Goal: Check status: Check status

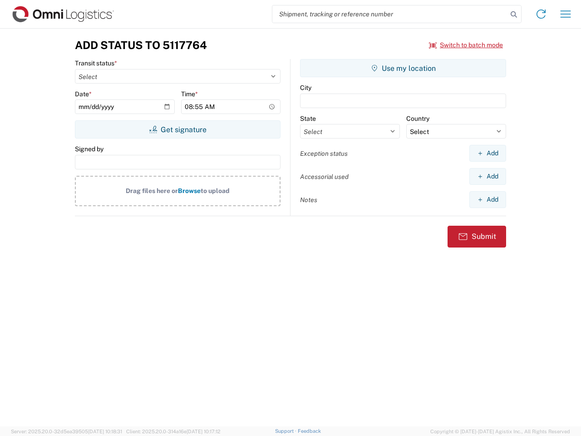
click at [390, 14] on input "search" at bounding box center [389, 13] width 235 height 17
click at [514, 15] on icon at bounding box center [513, 14] width 13 height 13
click at [541, 14] on icon at bounding box center [541, 14] width 15 height 15
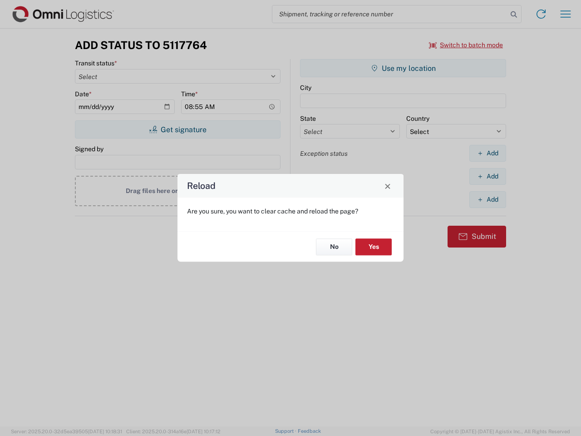
click at [565, 14] on div "Reload Are you sure, you want to clear cache and reload the page? No Yes" at bounding box center [290, 218] width 581 height 436
click at [466, 45] on div "Reload Are you sure, you want to clear cache and reload the page? No Yes" at bounding box center [290, 218] width 581 height 436
click at [177, 129] on div "Reload Are you sure, you want to clear cache and reload the page? No Yes" at bounding box center [290, 218] width 581 height 436
click at [403, 68] on div "Reload Are you sure, you want to clear cache and reload the page? No Yes" at bounding box center [290, 218] width 581 height 436
click at [487, 153] on div "Reload Are you sure, you want to clear cache and reload the page? No Yes" at bounding box center [290, 218] width 581 height 436
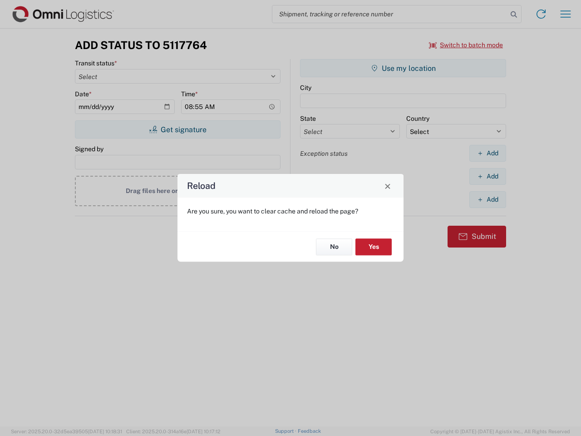
click at [487, 176] on div "Reload Are you sure, you want to clear cache and reload the page? No Yes" at bounding box center [290, 218] width 581 height 436
click at [487, 199] on div "Reload Are you sure, you want to clear cache and reload the page? No Yes" at bounding box center [290, 218] width 581 height 436
